Goal: Information Seeking & Learning: Learn about a topic

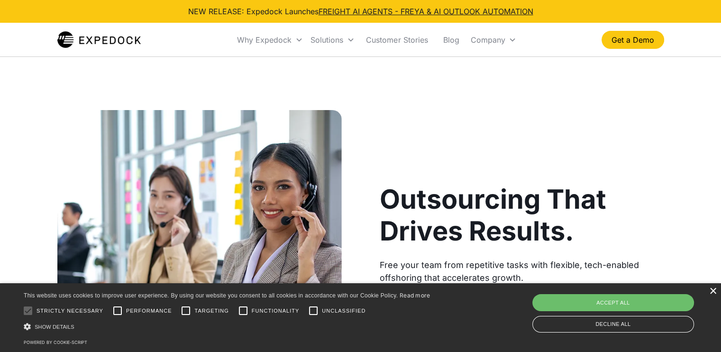
click at [712, 294] on div "×" at bounding box center [712, 291] width 7 height 7
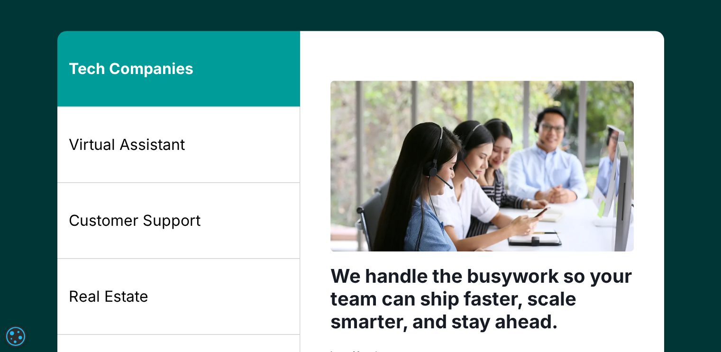
scroll to position [753, 0]
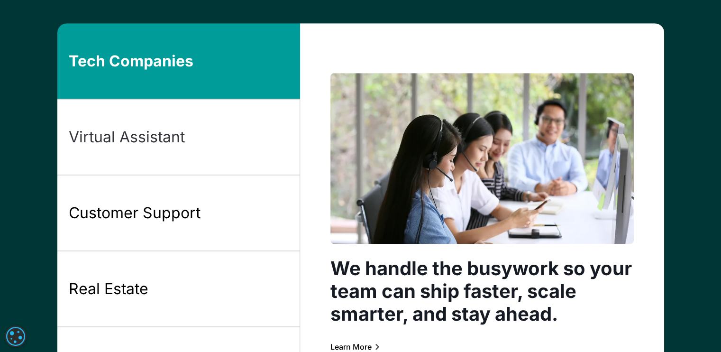
click at [157, 134] on div "Virtual Assistant" at bounding box center [127, 137] width 116 height 20
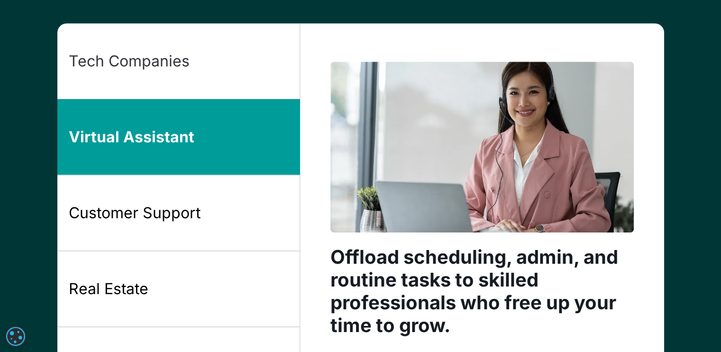
click at [174, 69] on div "Tech Companies" at bounding box center [129, 61] width 121 height 20
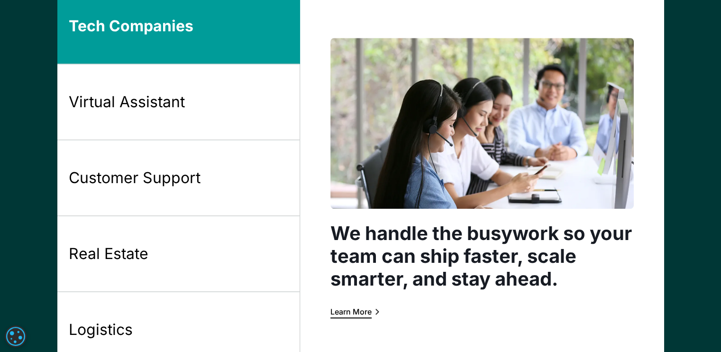
scroll to position [785, 0]
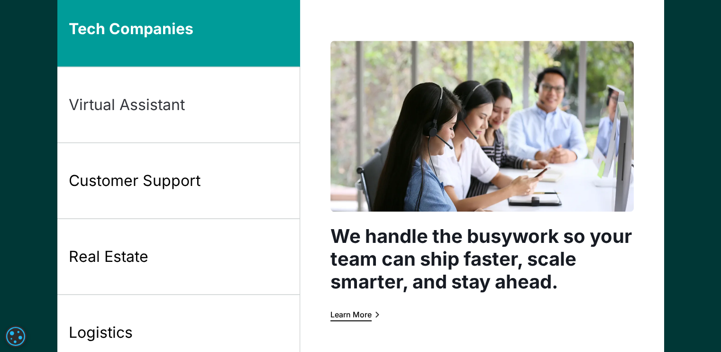
click at [144, 91] on link "Virtual Assistant" at bounding box center [178, 105] width 243 height 76
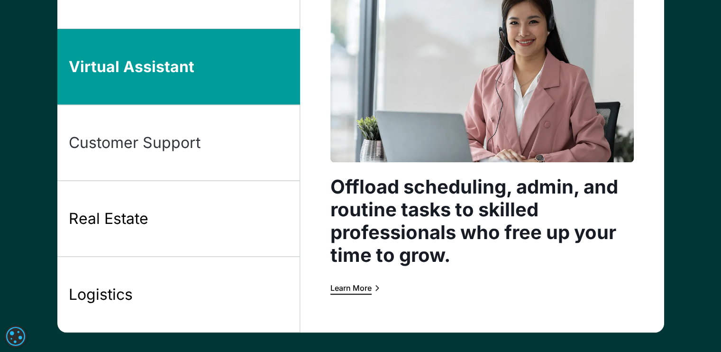
scroll to position [825, 0]
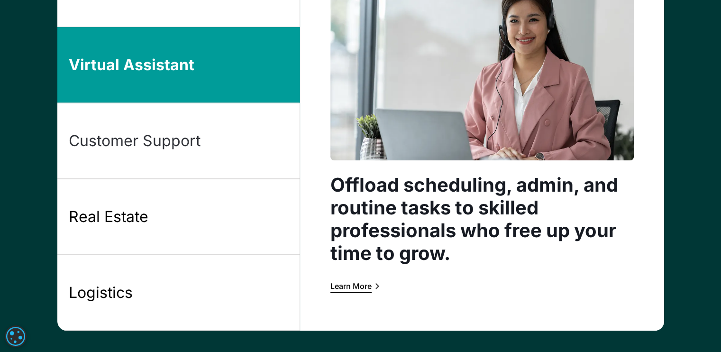
click at [156, 142] on div "Customer Support" at bounding box center [135, 141] width 132 height 20
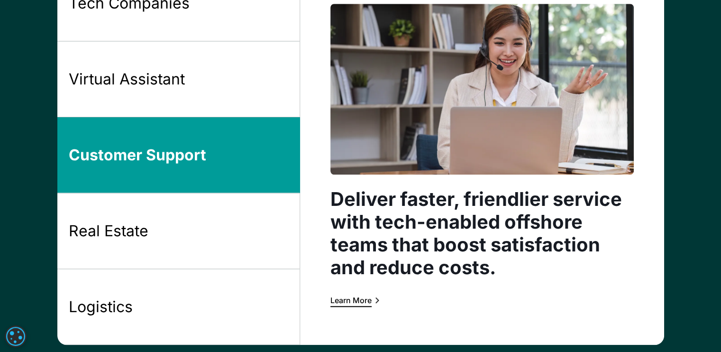
scroll to position [810, 0]
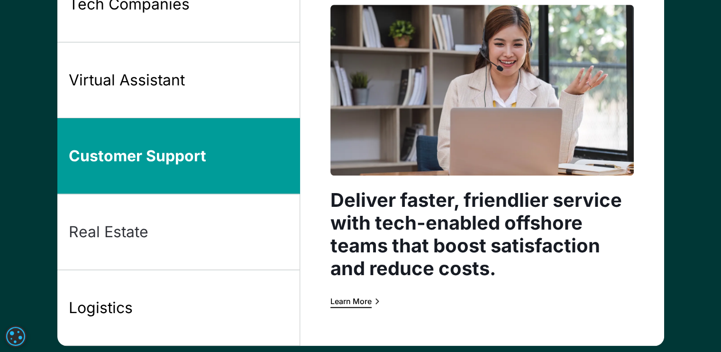
click at [144, 218] on link "Real Estate" at bounding box center [178, 232] width 243 height 76
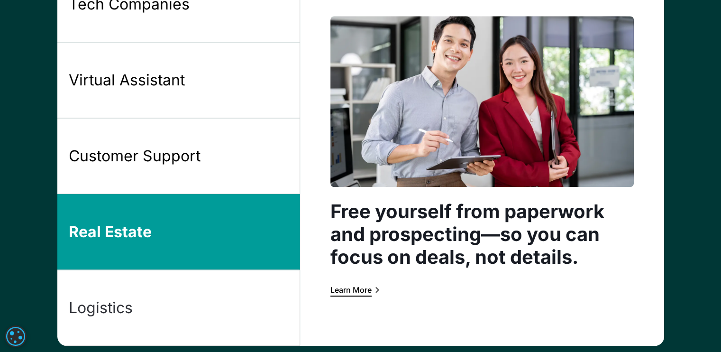
click at [133, 301] on link "Logistics" at bounding box center [178, 308] width 243 height 76
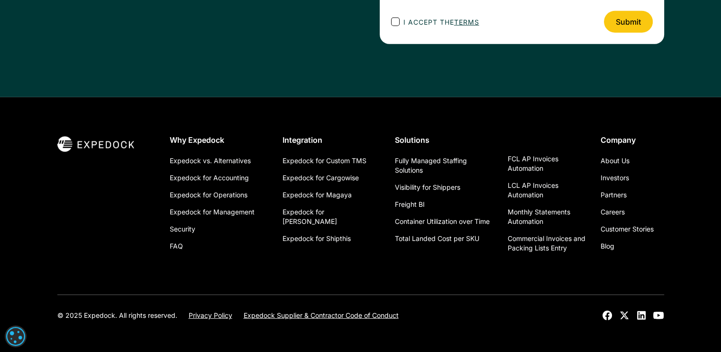
scroll to position [2653, 0]
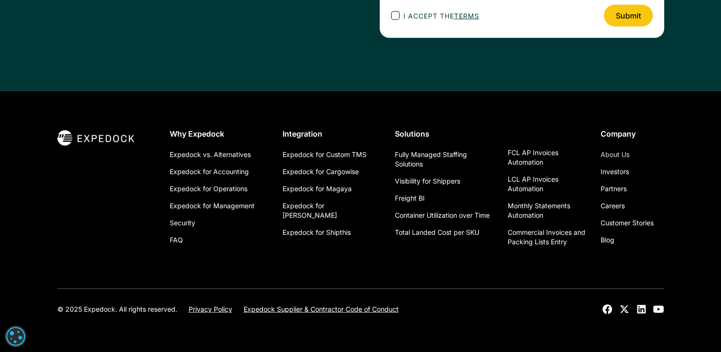
click at [609, 153] on link "About Us" at bounding box center [615, 154] width 29 height 17
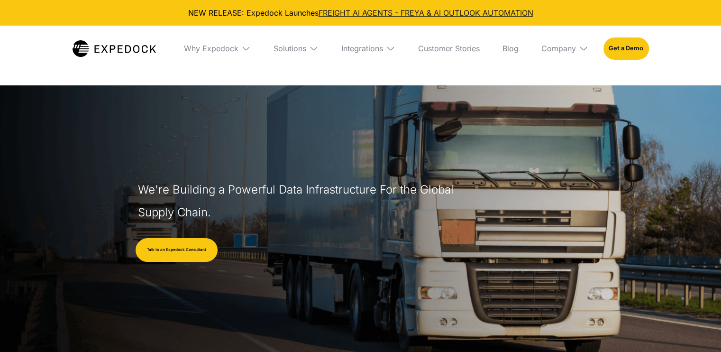
select select
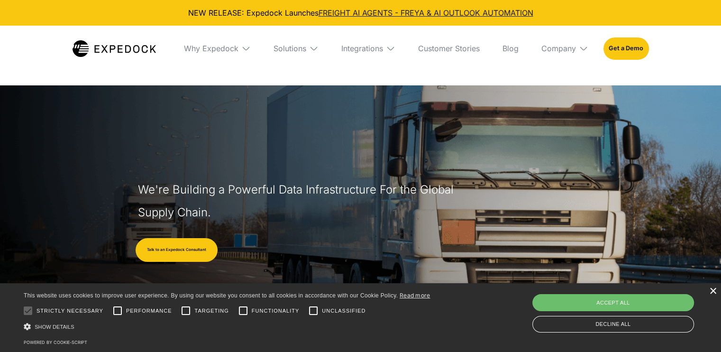
click at [711, 290] on div "×" at bounding box center [712, 291] width 7 height 7
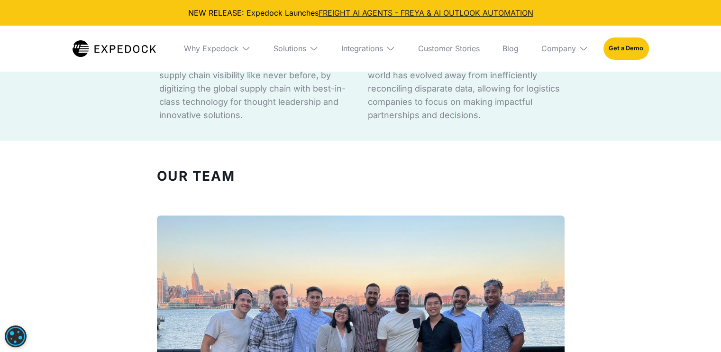
scroll to position [819, 0]
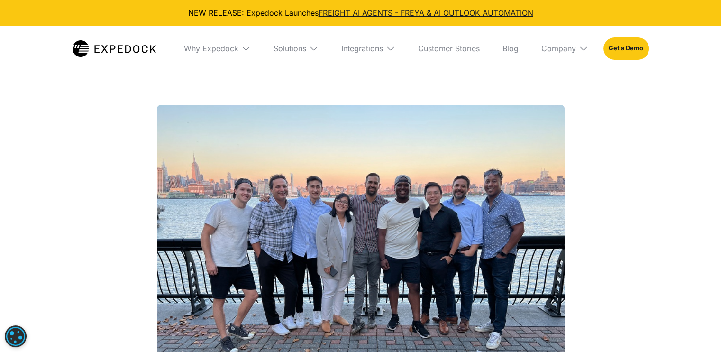
click at [617, 297] on div "Our Team We have a team of former freight forwarding branch and import/export m…" at bounding box center [360, 274] width 721 height 451
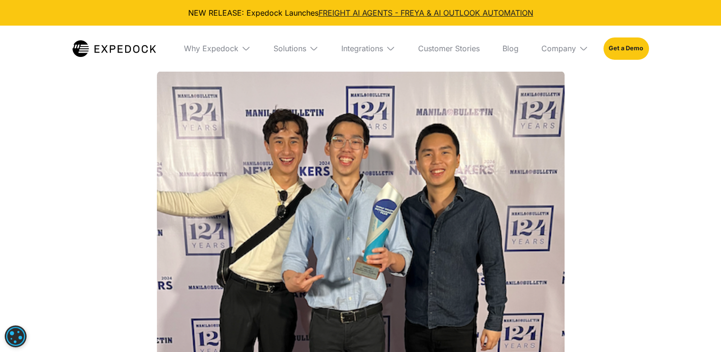
scroll to position [1316, 0]
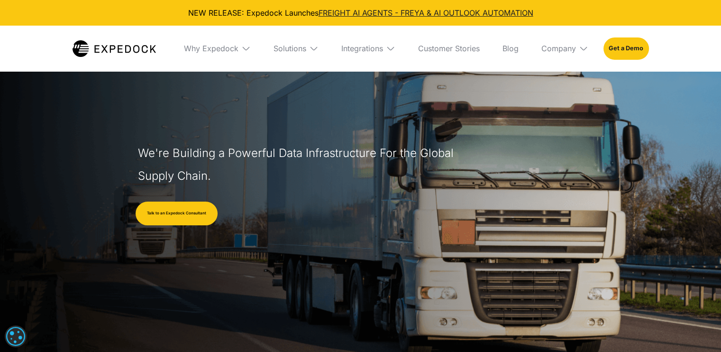
scroll to position [0, 0]
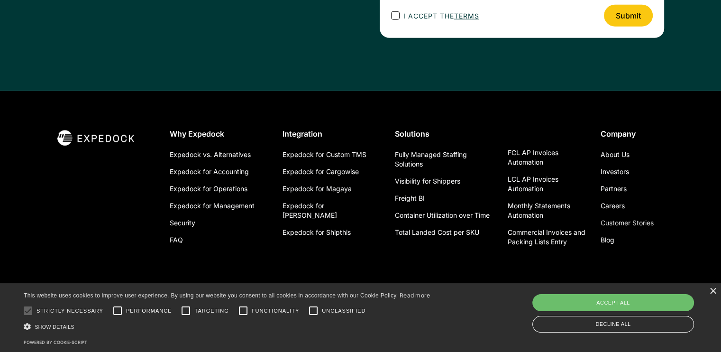
click at [648, 221] on link "Customer Stories" at bounding box center [627, 222] width 53 height 17
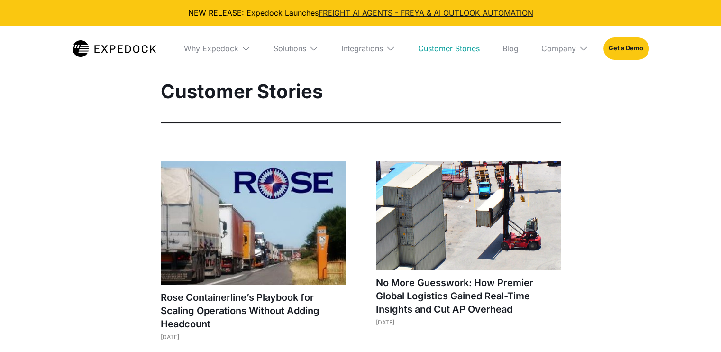
select select
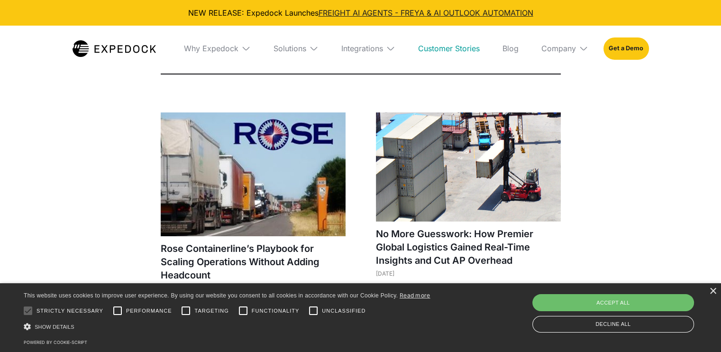
scroll to position [49, 0]
drag, startPoint x: 712, startPoint y: 289, endPoint x: 708, endPoint y: 288, distance: 5.0
click at [712, 289] on div "×" at bounding box center [712, 291] width 7 height 7
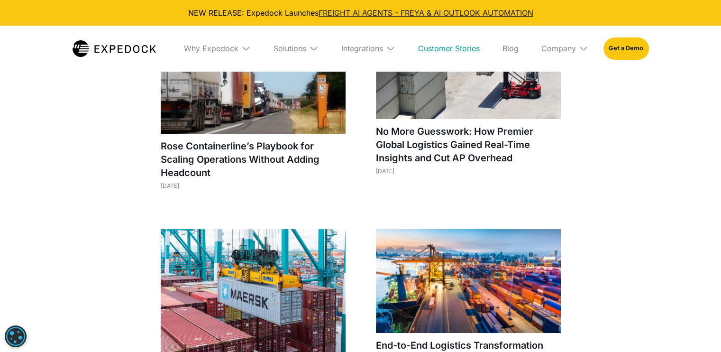
scroll to position [125, 0]
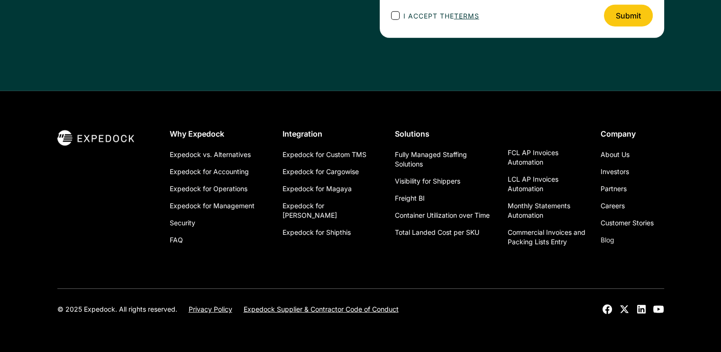
scroll to position [2653, 0]
click at [607, 206] on link "Careers" at bounding box center [613, 205] width 24 height 17
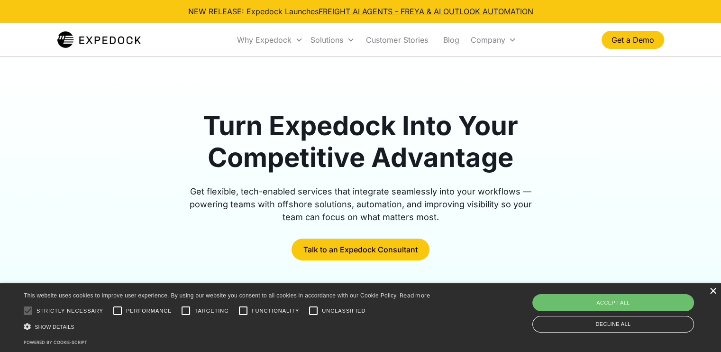
click at [712, 292] on div "×" at bounding box center [712, 291] width 7 height 7
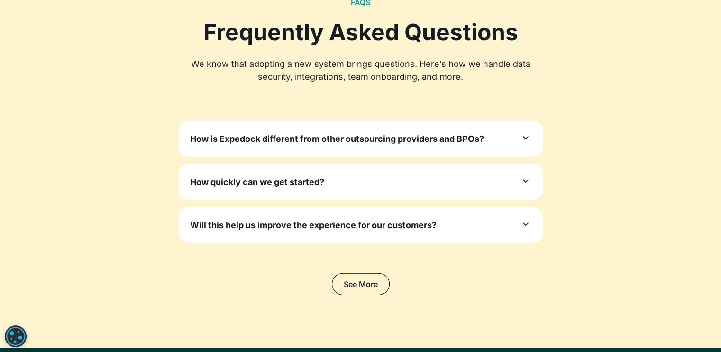
scroll to position [2866, 0]
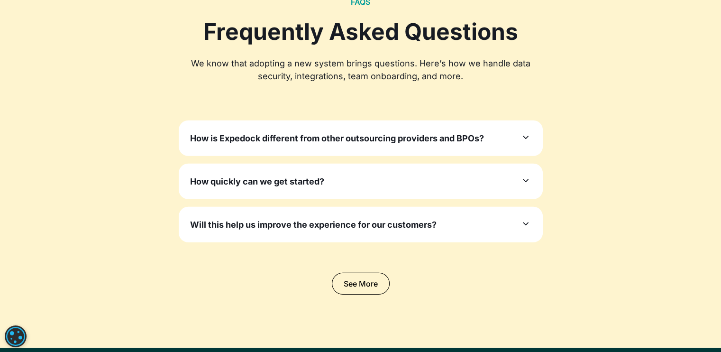
click at [529, 134] on icon at bounding box center [525, 137] width 11 height 11
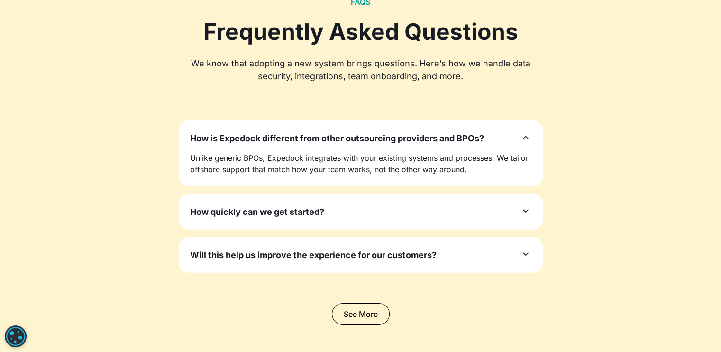
click at [529, 134] on icon at bounding box center [525, 137] width 11 height 11
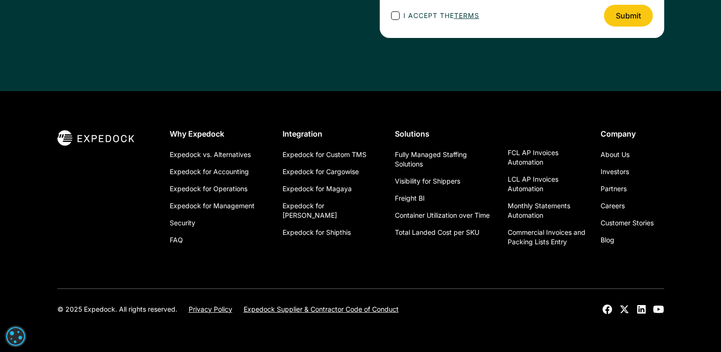
scroll to position [3452, 0]
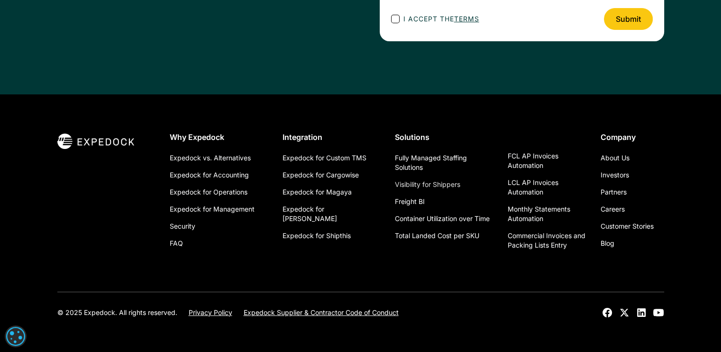
click at [440, 184] on link "Visibility for Shippers" at bounding box center [427, 184] width 65 height 17
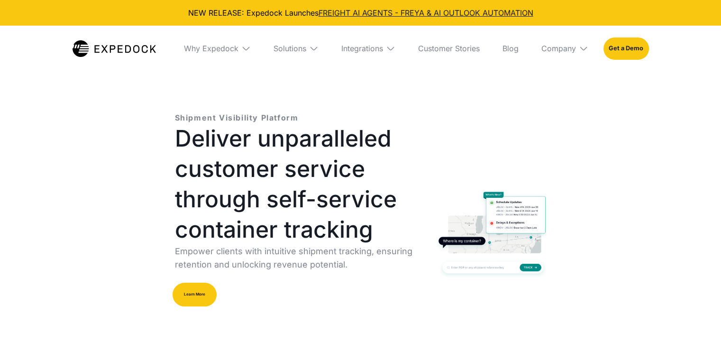
select select
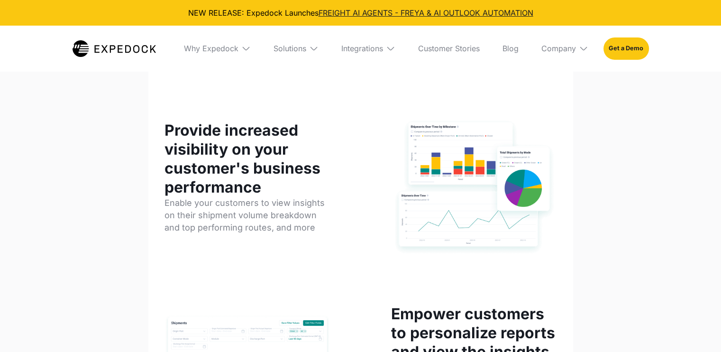
scroll to position [840, 0]
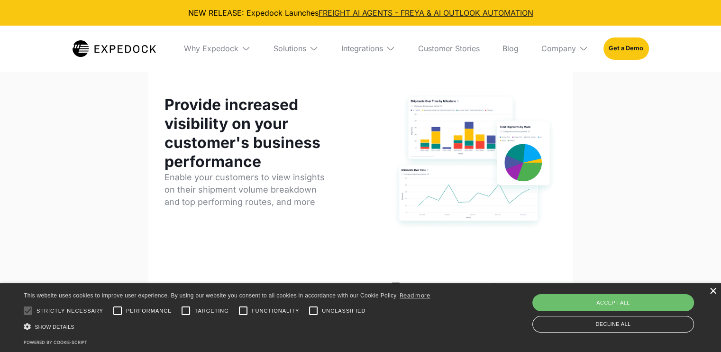
click at [716, 290] on div "×" at bounding box center [712, 291] width 7 height 7
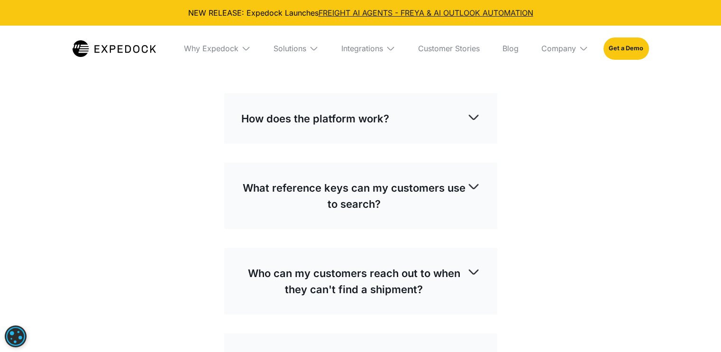
scroll to position [2219, 0]
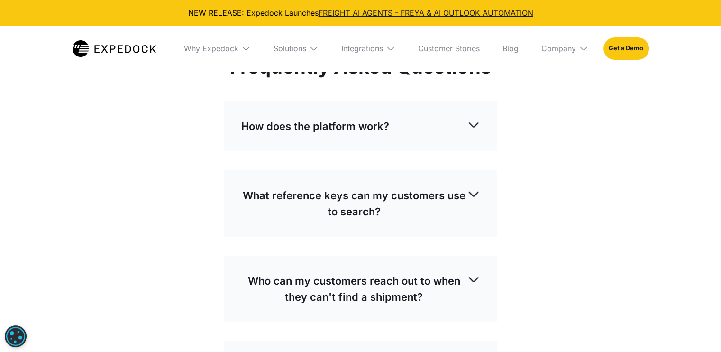
click at [478, 123] on img at bounding box center [473, 124] width 13 height 13
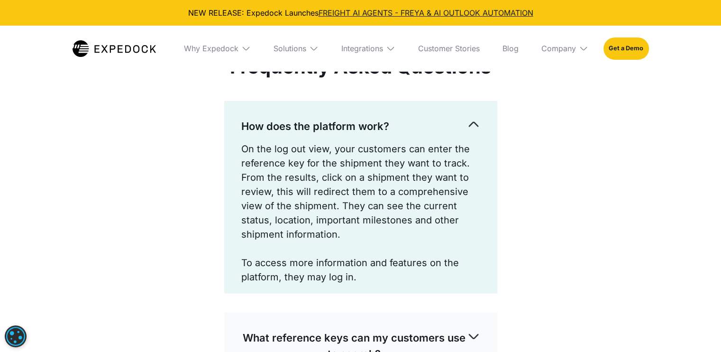
click at [478, 123] on img at bounding box center [473, 124] width 13 height 13
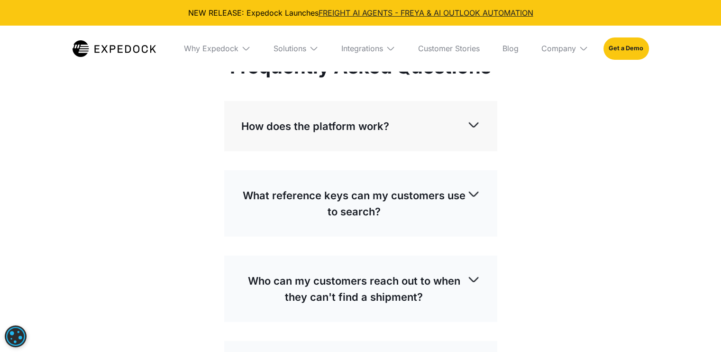
click at [478, 123] on img at bounding box center [473, 124] width 13 height 13
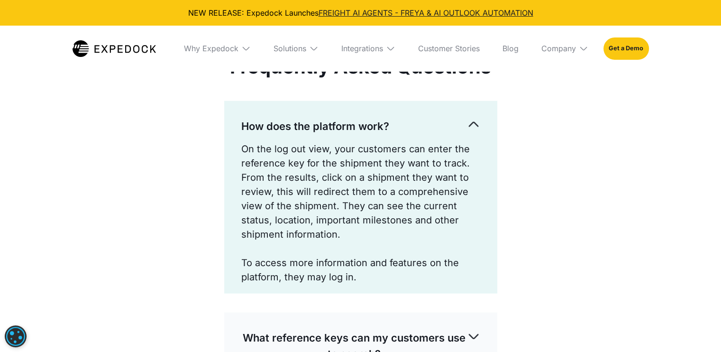
drag, startPoint x: 478, startPoint y: 122, endPoint x: 471, endPoint y: 125, distance: 7.4
click at [476, 122] on img at bounding box center [473, 124] width 13 height 13
